Goal: Check status: Check status

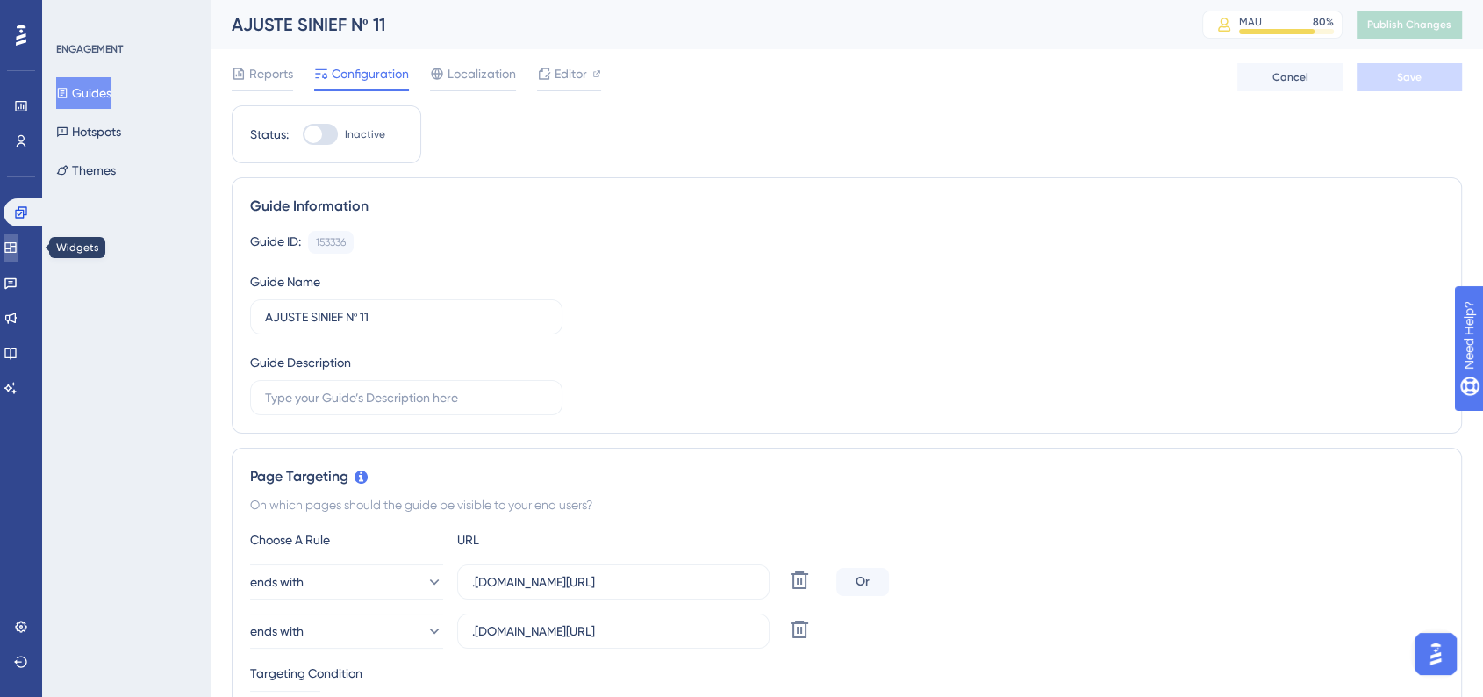
click at [18, 244] on icon at bounding box center [11, 247] width 14 height 14
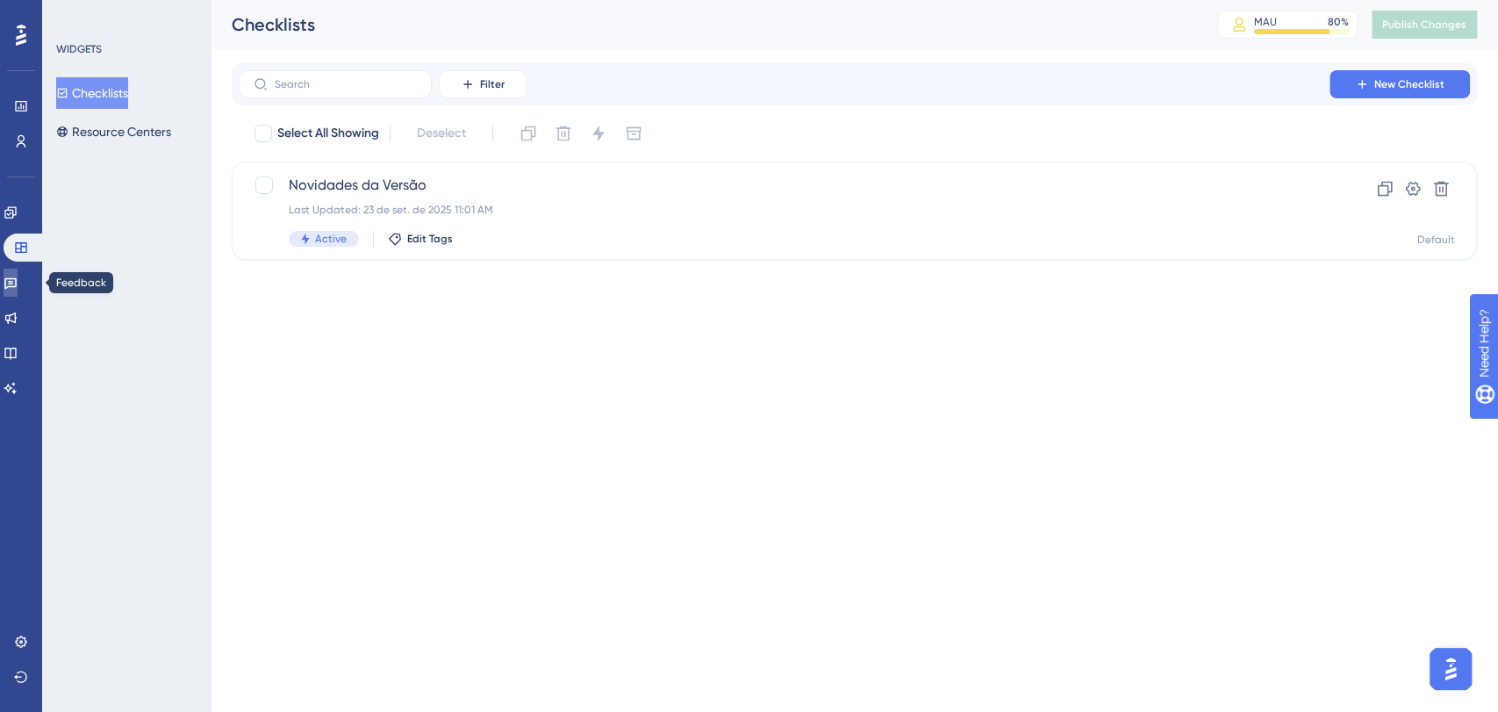
click at [11, 284] on link at bounding box center [11, 282] width 14 height 28
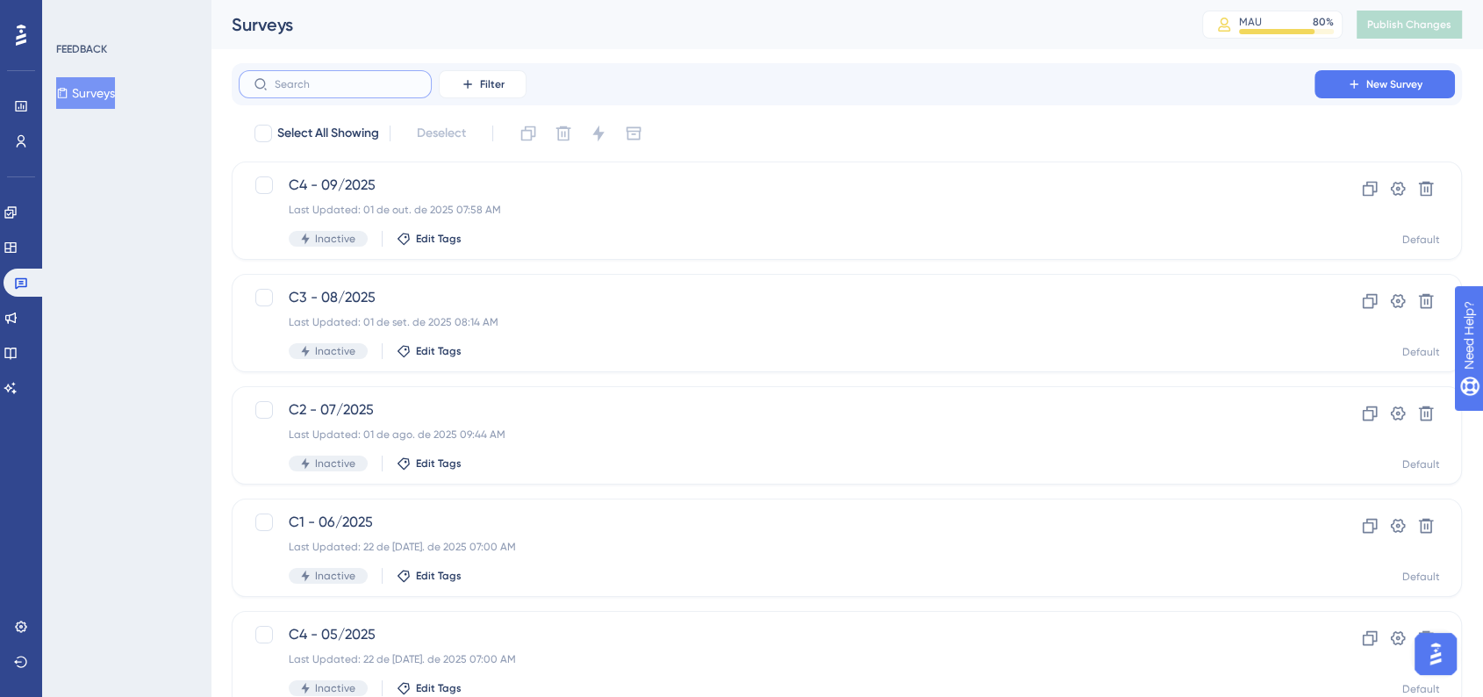
click at [358, 88] on input "text" at bounding box center [346, 84] width 142 height 12
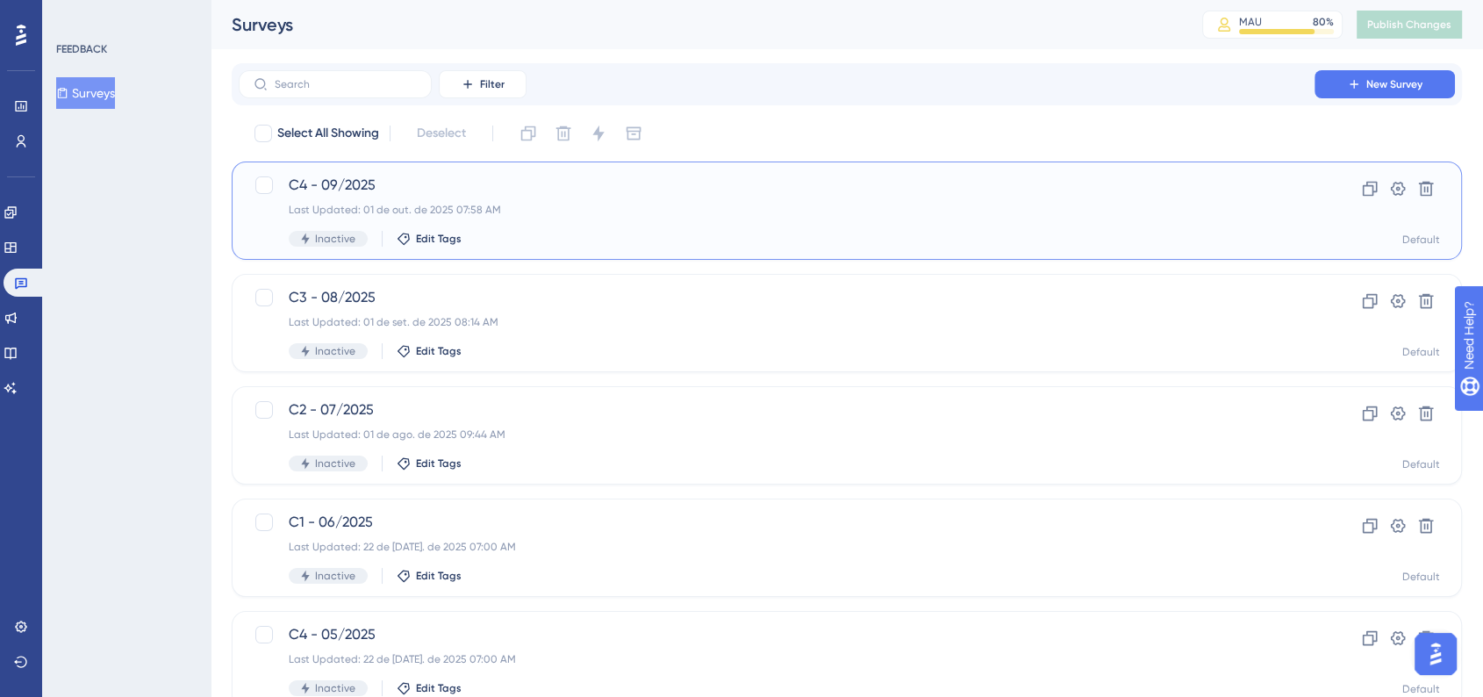
click at [626, 208] on div "Last Updated: 01 de out. de 2025 07:58 AM" at bounding box center [777, 210] width 976 height 14
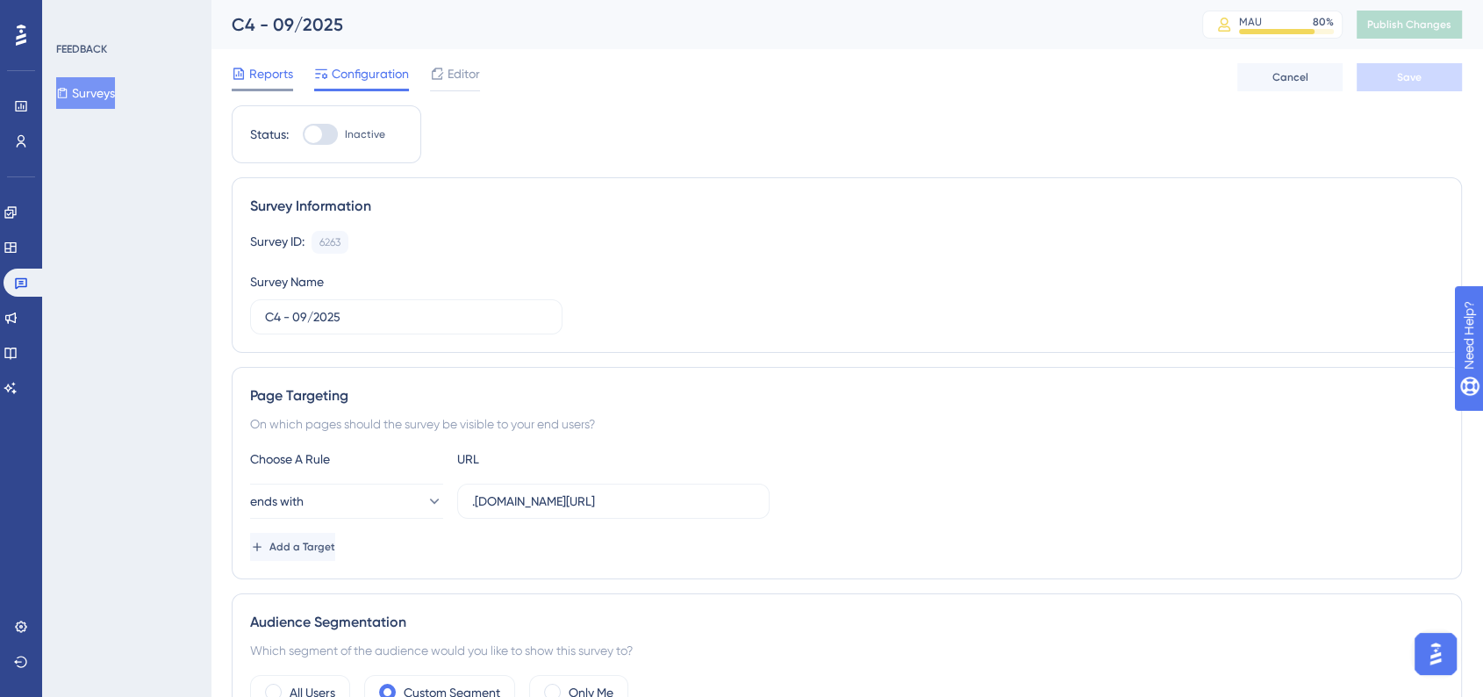
click at [276, 77] on span "Reports" at bounding box center [271, 73] width 44 height 21
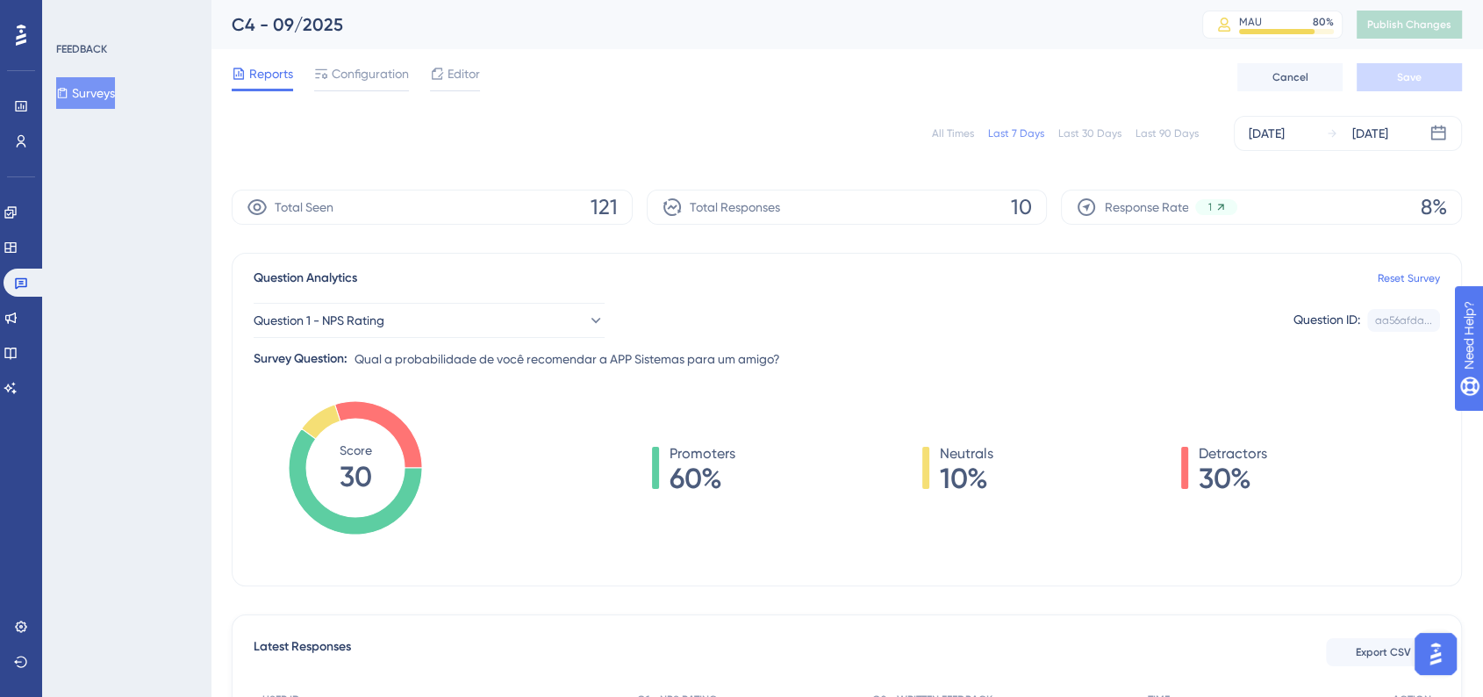
click at [958, 132] on div "All Times" at bounding box center [953, 133] width 42 height 14
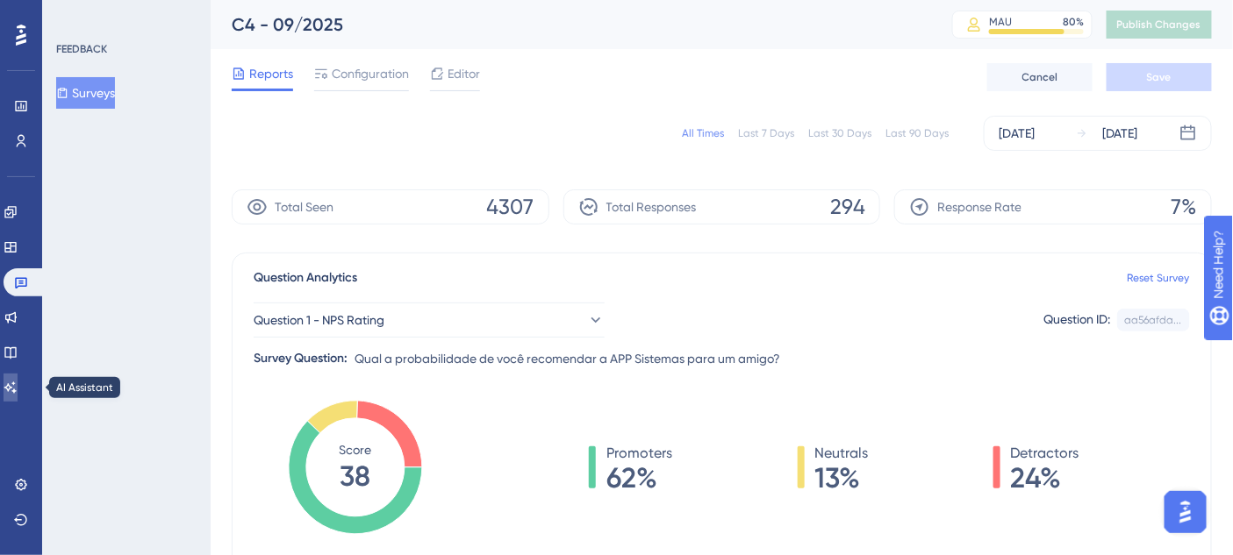
click at [18, 381] on icon at bounding box center [11, 388] width 14 height 14
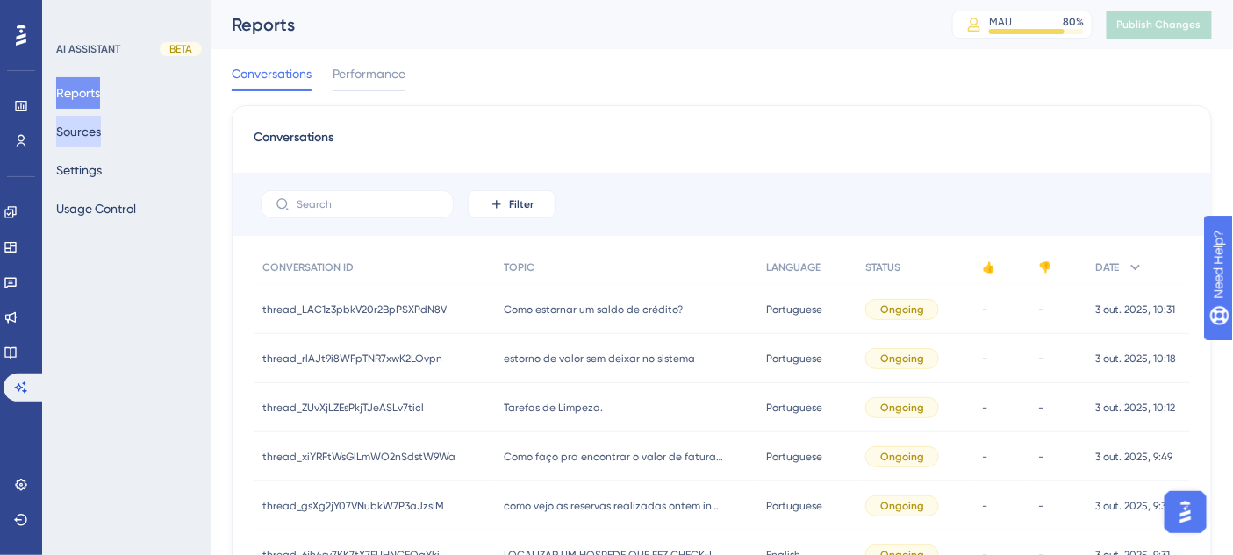
click at [89, 132] on button "Sources" at bounding box center [78, 132] width 45 height 32
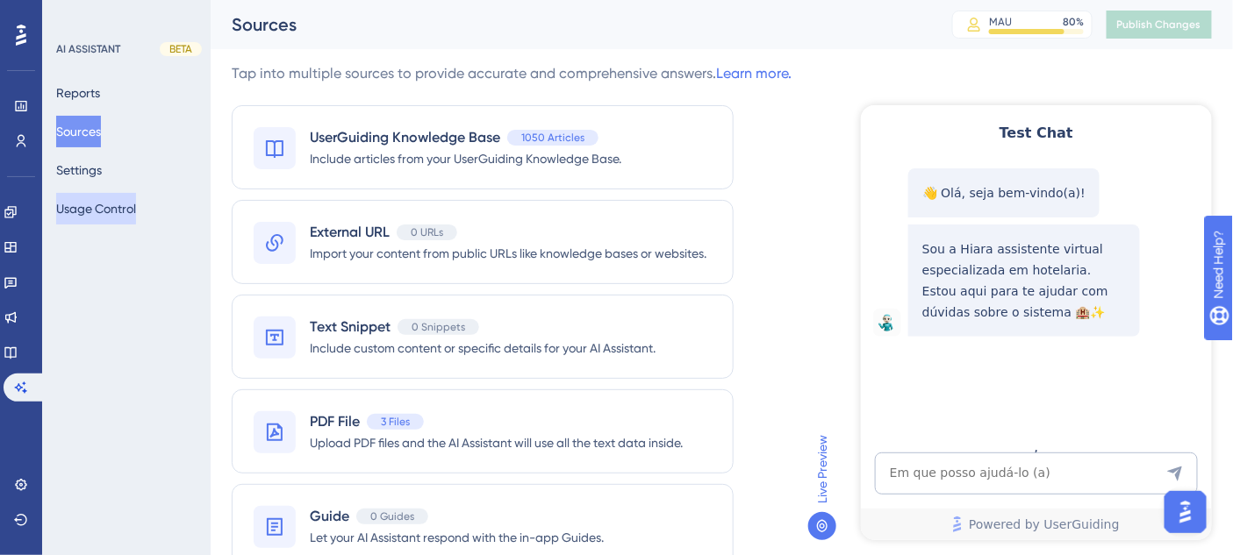
click at [93, 211] on button "Usage Control" at bounding box center [96, 209] width 80 height 32
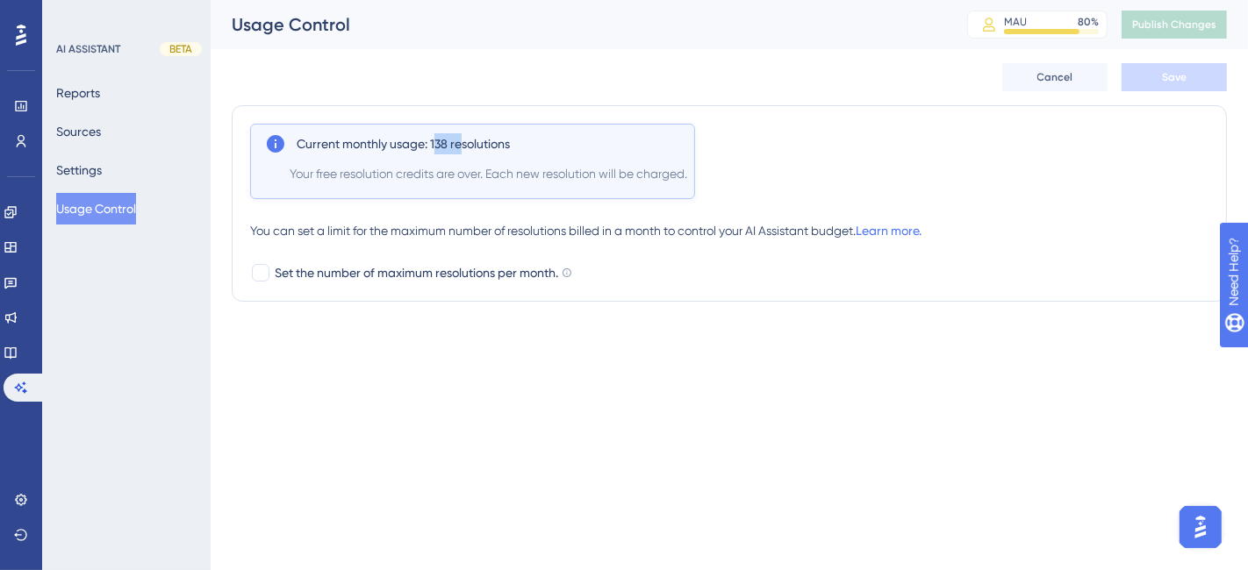
drag, startPoint x: 434, startPoint y: 144, endPoint x: 465, endPoint y: 144, distance: 30.7
click at [465, 144] on span "Current monthly usage: 138 resolutions" at bounding box center [403, 143] width 213 height 21
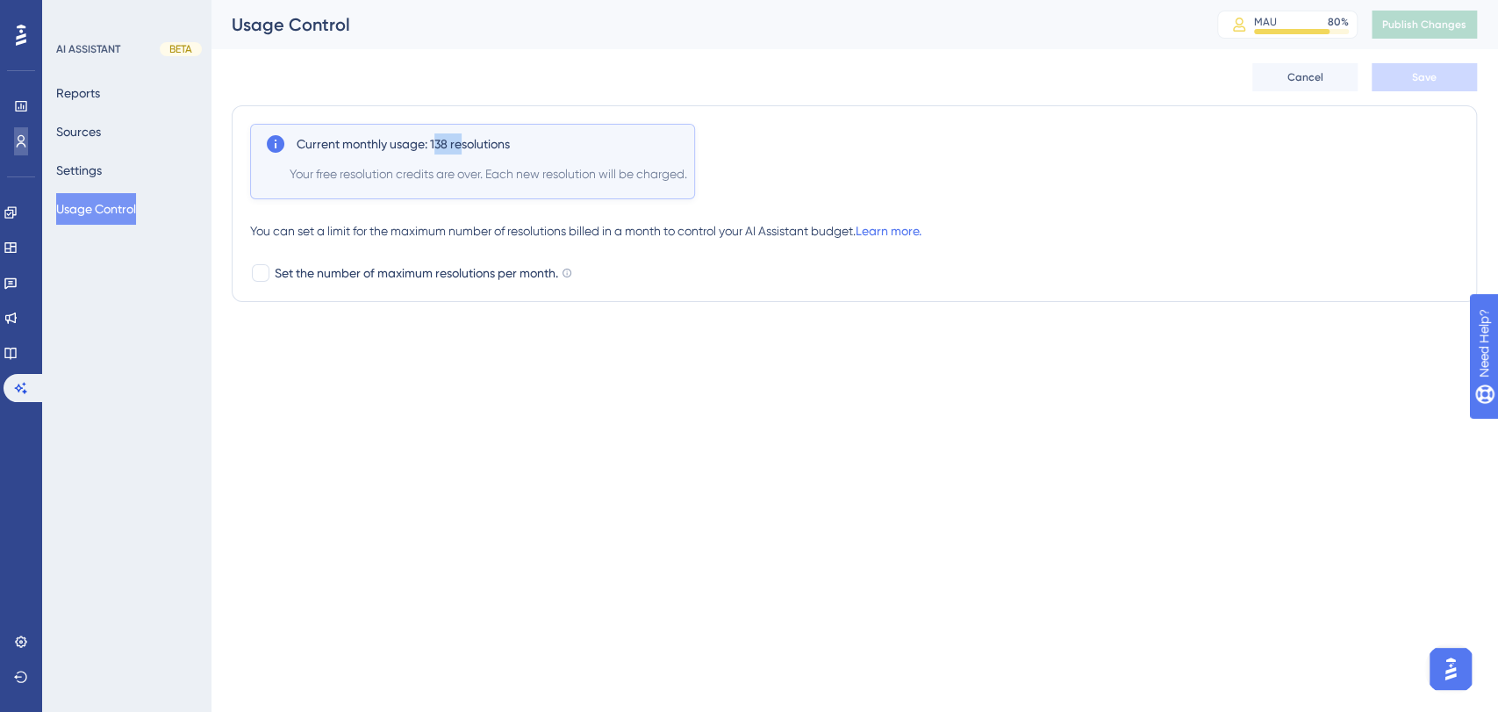
click at [22, 137] on icon at bounding box center [21, 141] width 14 height 14
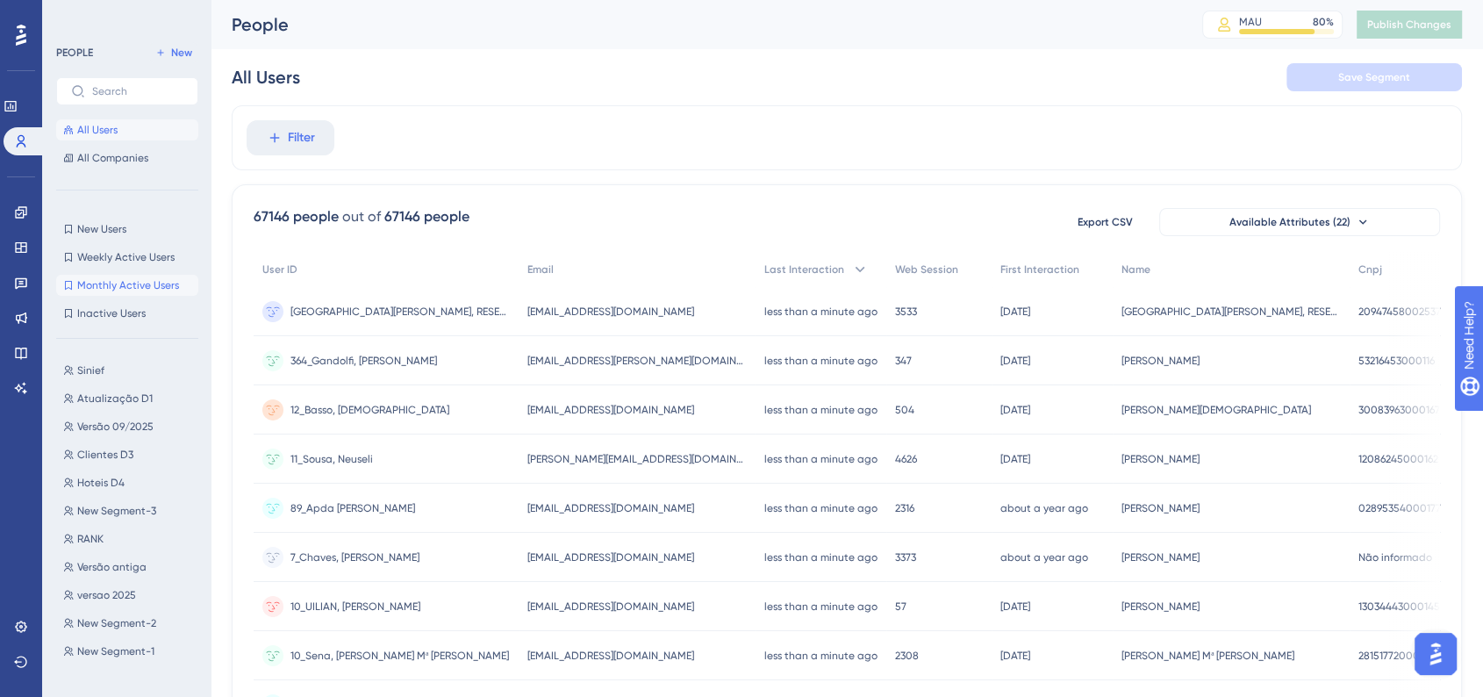
click at [140, 293] on button "Monthly Active Users Monthly Active Users" at bounding box center [127, 285] width 142 height 21
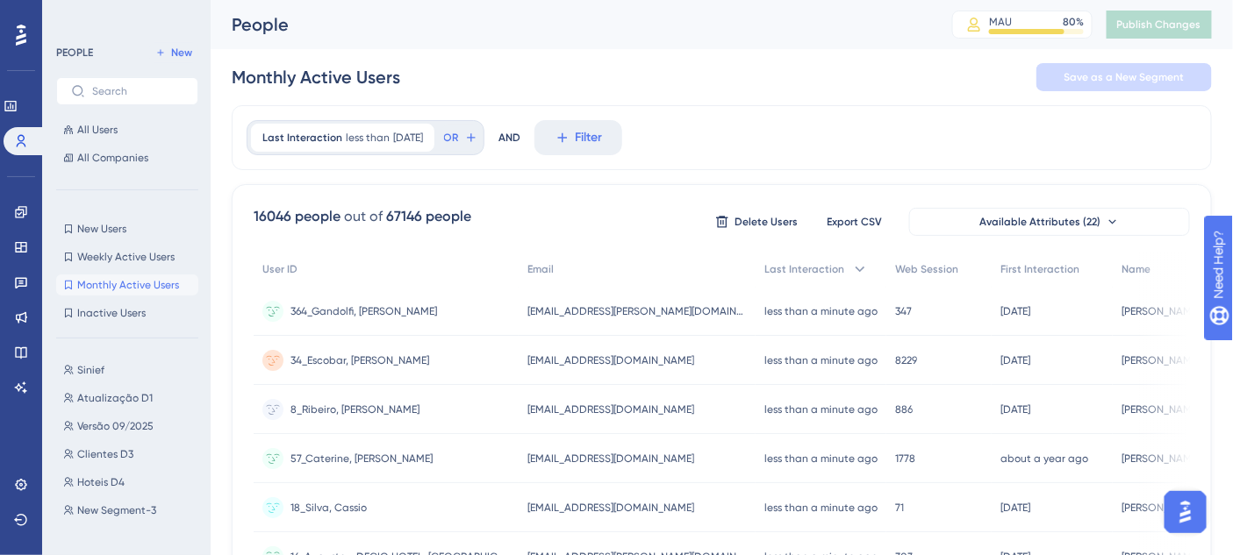
drag, startPoint x: 297, startPoint y: 214, endPoint x: 291, endPoint y: 180, distance: 34.6
click at [298, 214] on div "16046 people" at bounding box center [297, 216] width 87 height 21
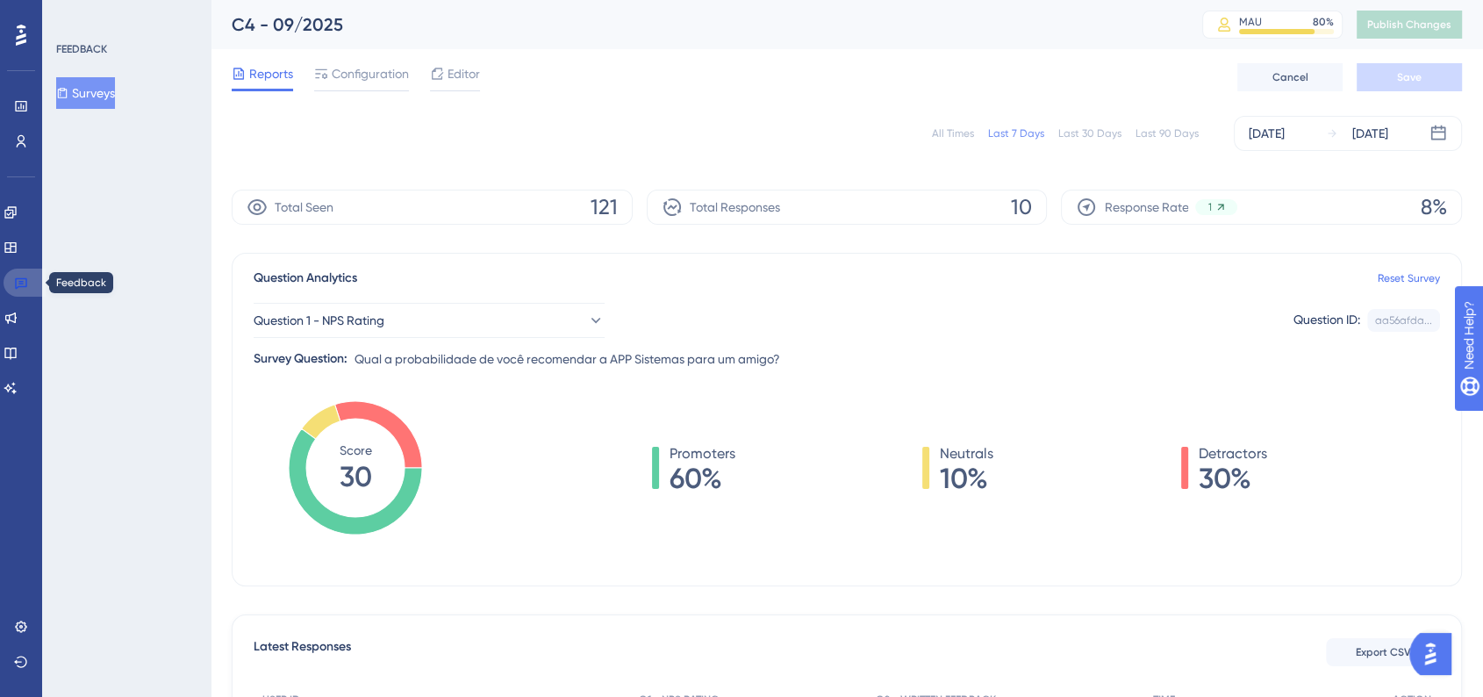
click at [21, 287] on icon at bounding box center [21, 283] width 14 height 14
click at [18, 279] on icon at bounding box center [21, 283] width 14 height 14
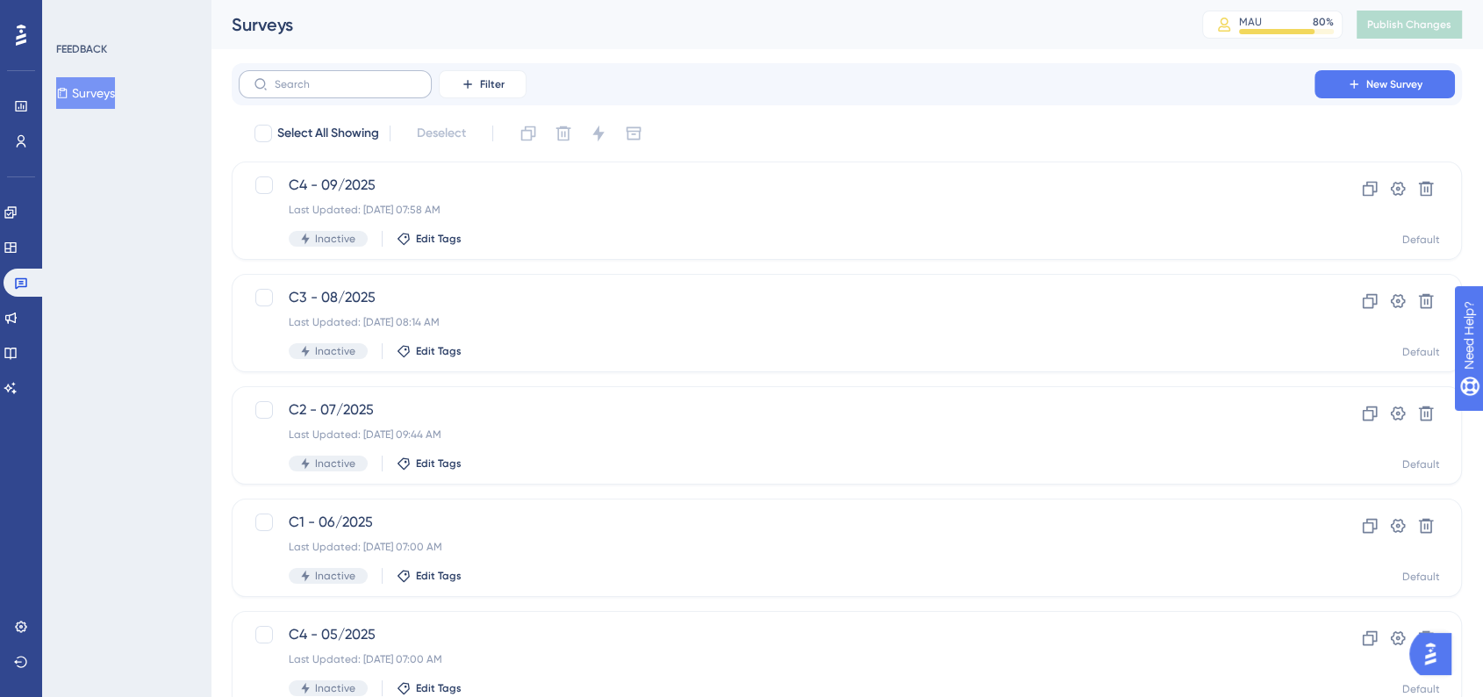
click at [386, 76] on label at bounding box center [335, 84] width 193 height 28
click at [386, 78] on input "text" at bounding box center [346, 84] width 142 height 12
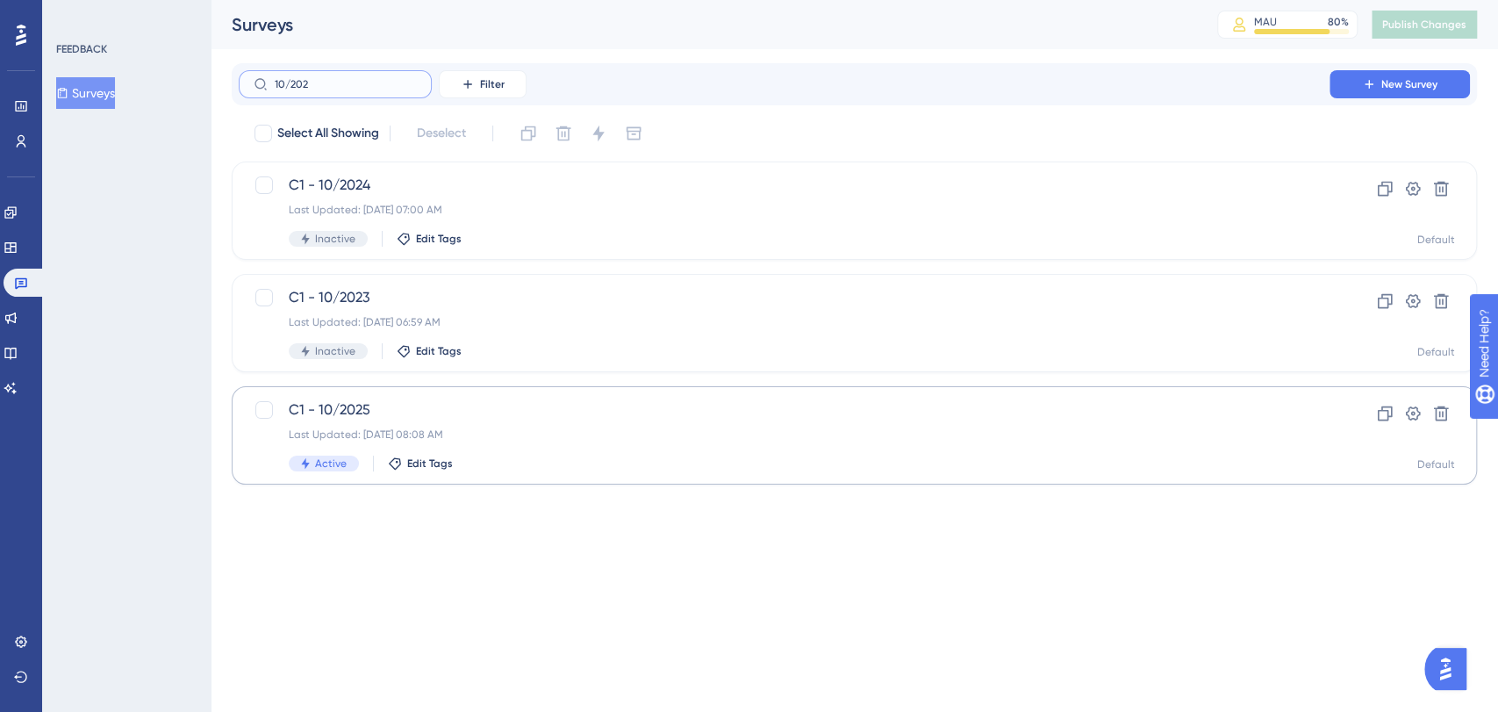
type input "10/202"
click at [555, 437] on div "Last Updated: 01 de out. de 2025 08:08 AM" at bounding box center [784, 434] width 991 height 14
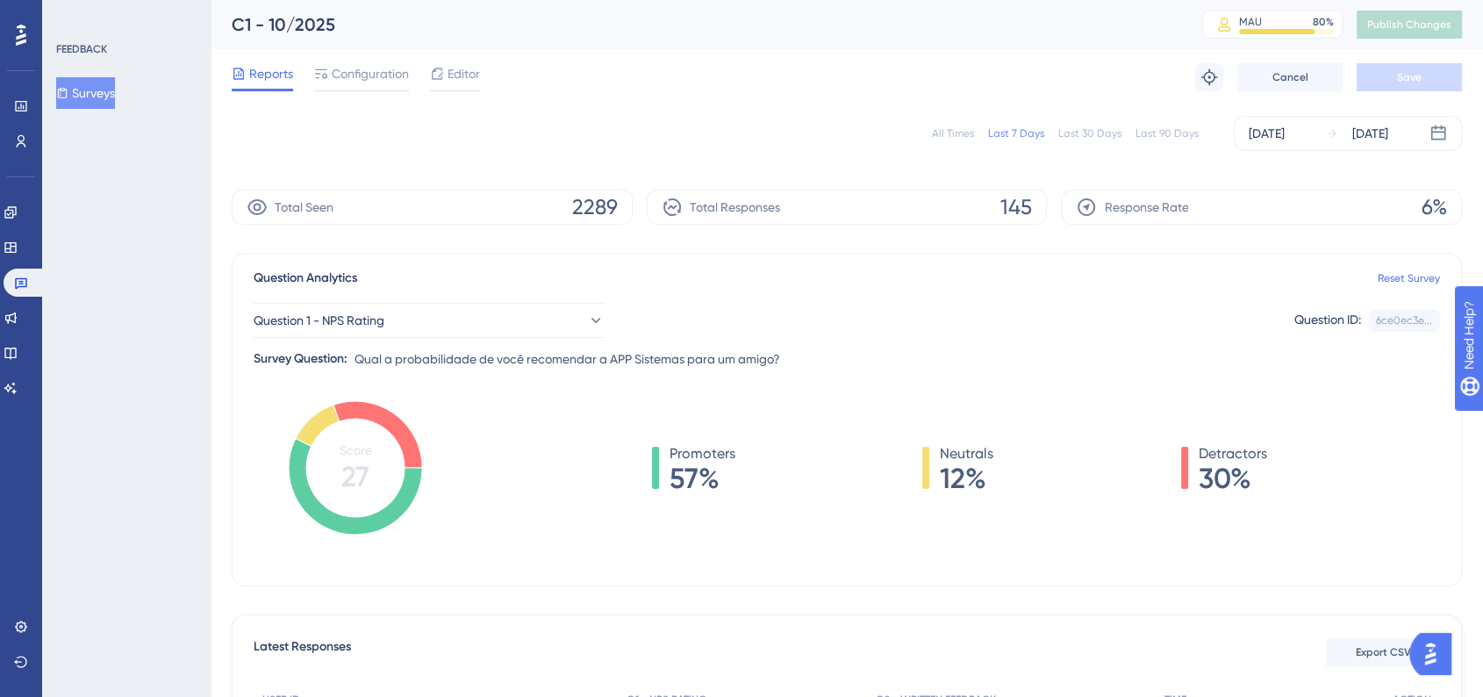
click at [969, 133] on div "All Times" at bounding box center [953, 133] width 42 height 14
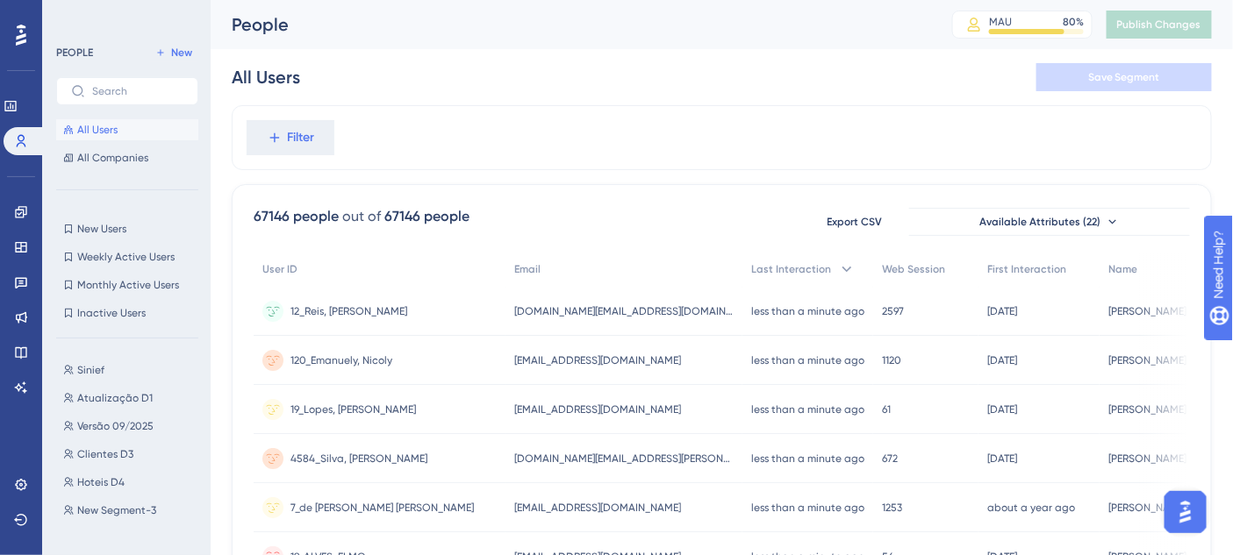
click at [22, 28] on icon at bounding box center [21, 35] width 11 height 21
click at [18, 102] on icon at bounding box center [11, 106] width 14 height 14
